Goal: Information Seeking & Learning: Learn about a topic

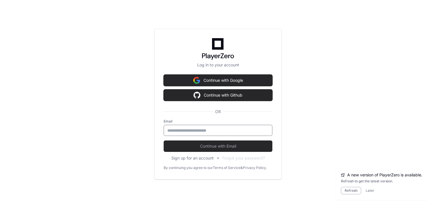
click at [175, 131] on input "email" at bounding box center [217, 130] width 101 height 6
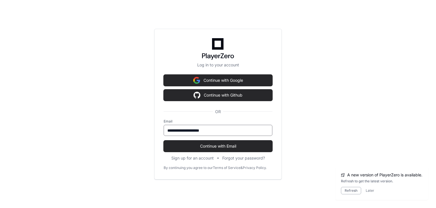
type input "**********"
click at [164, 140] on button "Continue with Email" at bounding box center [218, 145] width 109 height 11
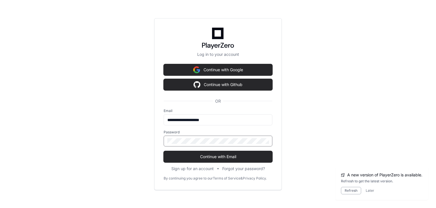
click at [164, 151] on button "Continue with Email" at bounding box center [218, 156] width 109 height 11
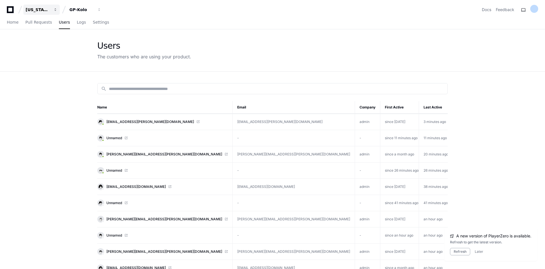
click at [46, 12] on div "[US_STATE] Pacific" at bounding box center [38, 10] width 24 height 6
click at [82, 5] on button "GP-Kolo" at bounding box center [85, 10] width 36 height 10
click at [156, 11] on div "Georgia Pacific GP-Kolo Projects Join or create a project G GP-Kolo Docs Feedba…" at bounding box center [272, 10] width 531 height 10
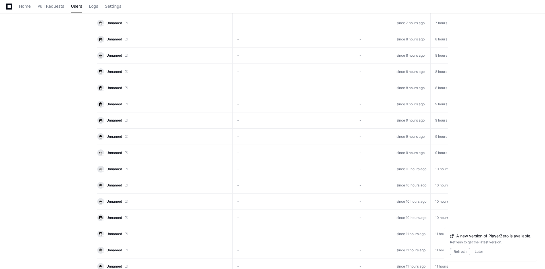
scroll to position [957, 0]
click at [435, 207] on button "Later" at bounding box center [479, 251] width 9 height 5
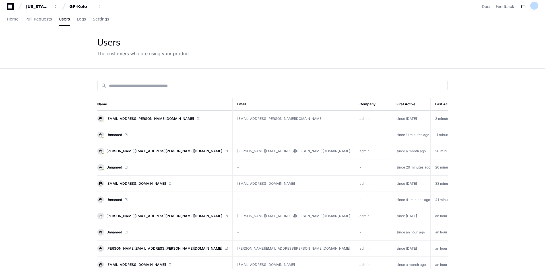
scroll to position [0, 0]
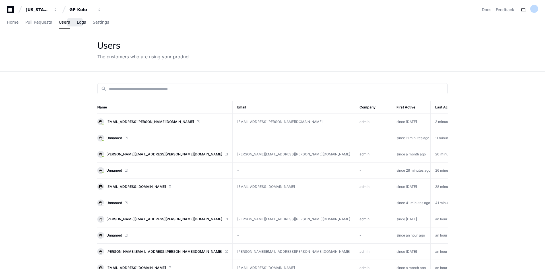
click at [77, 23] on span "Logs" at bounding box center [81, 21] width 9 height 3
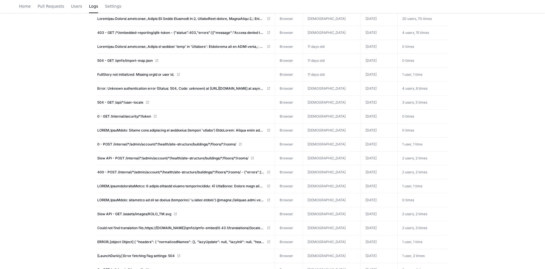
scroll to position [928, 0]
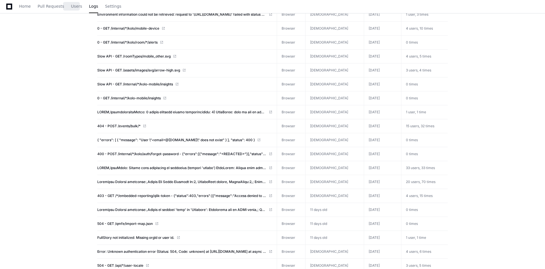
click at [74, 9] on link "Users" at bounding box center [76, 6] width 11 height 13
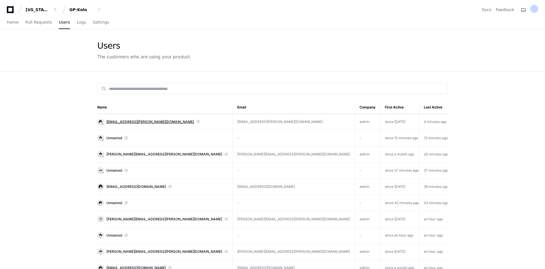
click at [118, 120] on span "[EMAIL_ADDRESS][PERSON_NAME][DOMAIN_NAME]" at bounding box center [150, 121] width 88 height 5
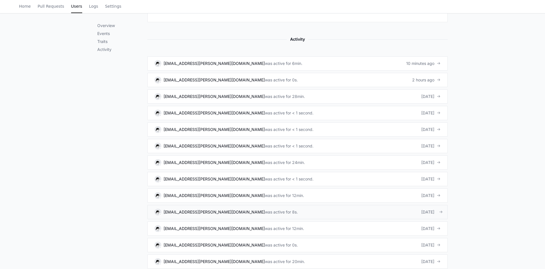
scroll to position [255, 0]
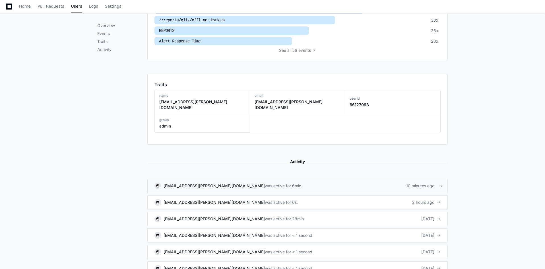
click at [166, 183] on div "[EMAIL_ADDRESS][PERSON_NAME][DOMAIN_NAME]" at bounding box center [214, 186] width 101 height 6
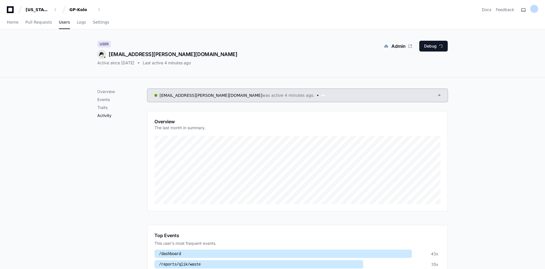
click at [104, 115] on p "Activity" at bounding box center [122, 116] width 50 height 6
click at [60, 25] on link "Users" at bounding box center [64, 22] width 11 height 13
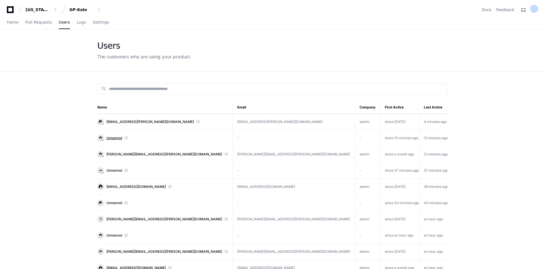
click at [113, 138] on span "Unnamed" at bounding box center [114, 138] width 16 height 5
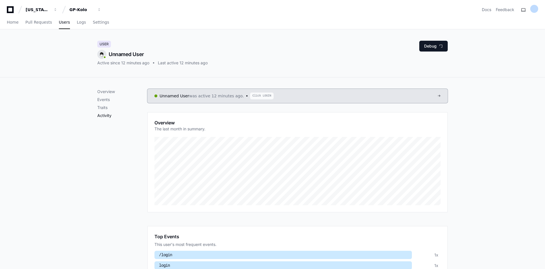
click at [107, 115] on p "Activity" at bounding box center [122, 116] width 50 height 6
click at [59, 20] on span "Users" at bounding box center [64, 21] width 11 height 3
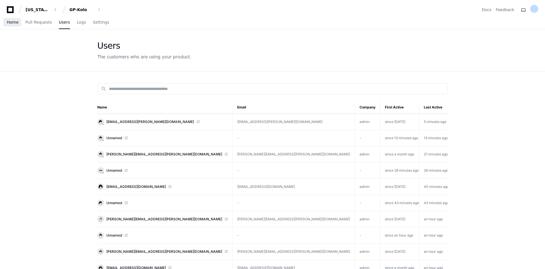
click at [14, 20] on span "Home" at bounding box center [13, 21] width 12 height 3
